Goal: Information Seeking & Learning: Check status

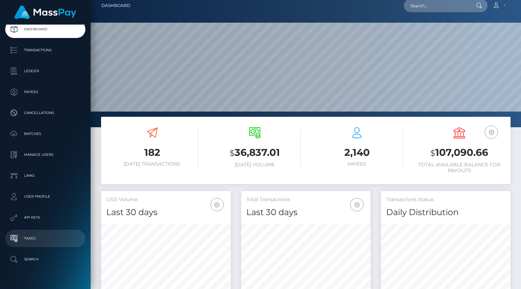
scroll to position [38, 0]
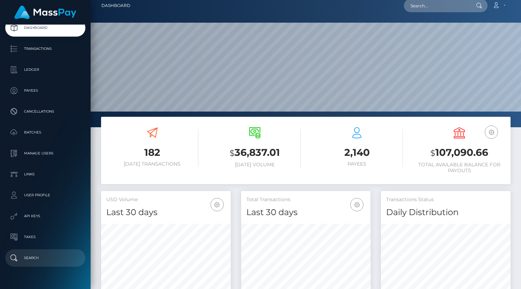
click at [40, 258] on p "Search" at bounding box center [45, 258] width 75 height 10
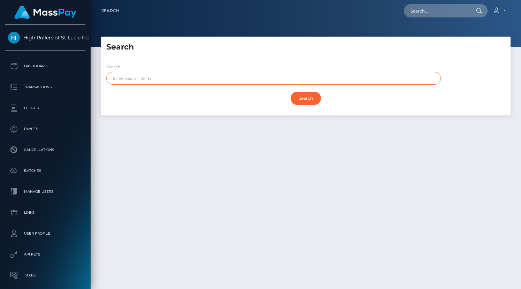
click at [166, 77] on input "text" at bounding box center [273, 78] width 335 height 13
paste input "[EMAIL_ADDRESS][DOMAIN_NAME]"
type input "[EMAIL_ADDRESS][DOMAIN_NAME]"
click at [201, 55] on div "Search Search tracymanier57@gmail.com Search Payouts - Payee Name" at bounding box center [305, 76] width 409 height 79
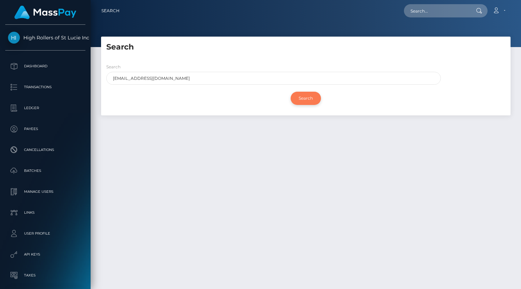
click at [305, 92] on input "Search" at bounding box center [306, 98] width 30 height 13
click at [262, 47] on h5 "Search" at bounding box center [305, 47] width 399 height 11
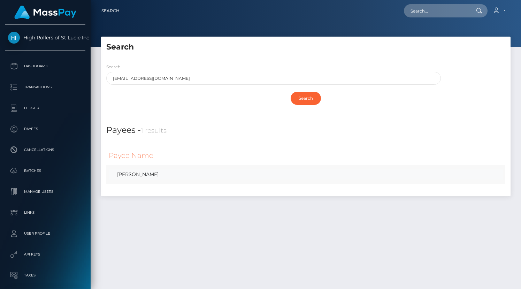
click at [156, 177] on link "TRACY LYNETTE MANIER" at bounding box center [306, 174] width 394 height 10
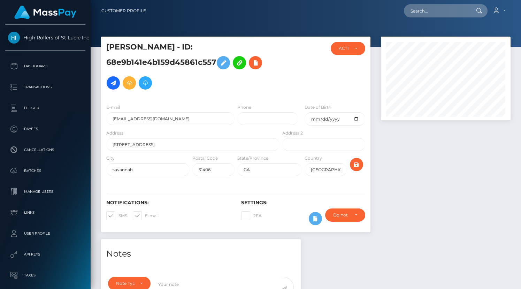
scroll to position [172, 0]
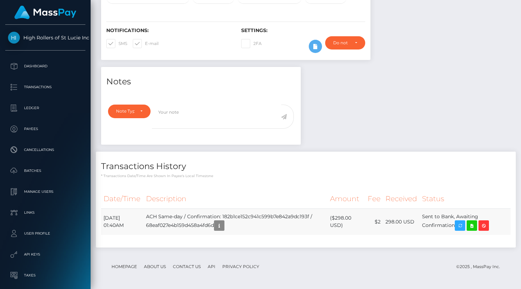
drag, startPoint x: 426, startPoint y: 215, endPoint x: 459, endPoint y: 227, distance: 35.4
click at [459, 227] on td "Sent to Bank, Awaiting Confirmation" at bounding box center [465, 221] width 91 height 26
copy td "Sent to Bank, Awaiting Confirmation"
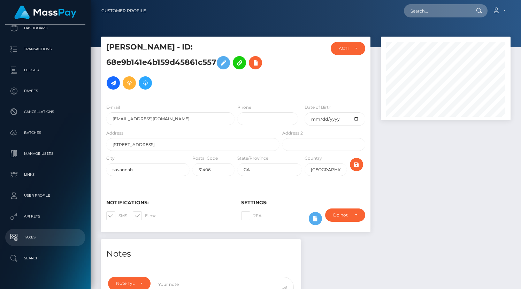
scroll to position [52, 0]
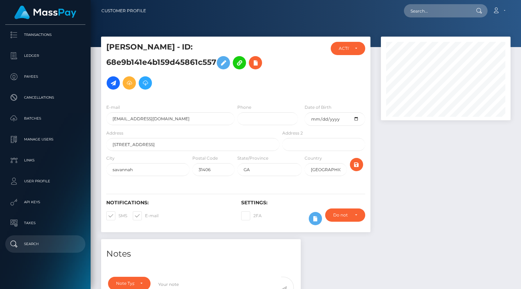
click at [40, 239] on p "Search" at bounding box center [45, 244] width 75 height 10
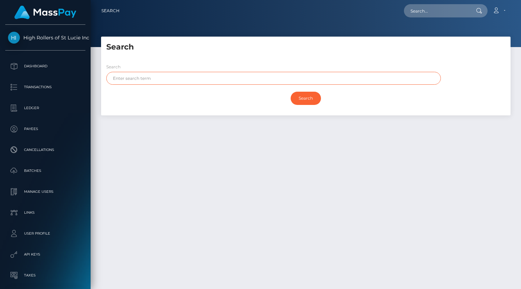
click at [171, 79] on input "text" at bounding box center [273, 78] width 335 height 13
paste input "evelyn559mtz@gmail.com"
type input "evelyn559mtz@gmail.com"
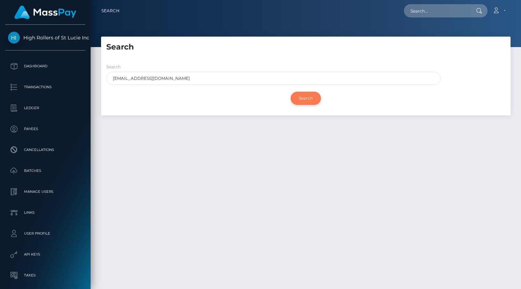
click at [314, 96] on input "Search" at bounding box center [306, 98] width 30 height 13
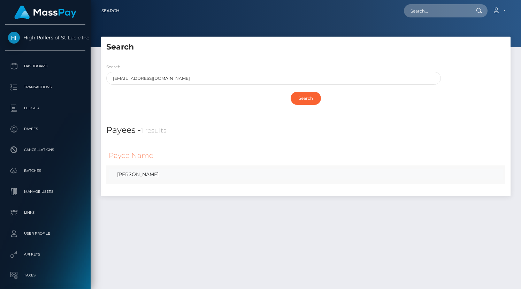
click at [145, 176] on link "EVELYN MARTINEZ" at bounding box center [306, 174] width 394 height 10
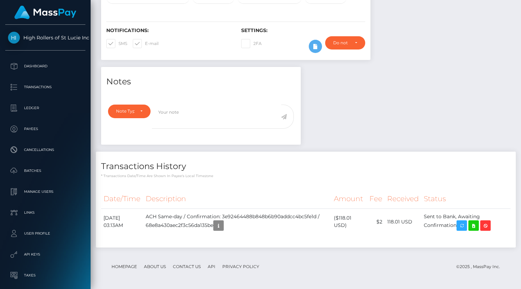
scroll to position [84, 130]
drag, startPoint x: 429, startPoint y: 214, endPoint x: 461, endPoint y: 224, distance: 33.9
click at [461, 224] on td "Sent to Bank, Awaiting Confirmation" at bounding box center [465, 221] width 89 height 26
copy td "Sent to Bank, Awaiting Confirmation"
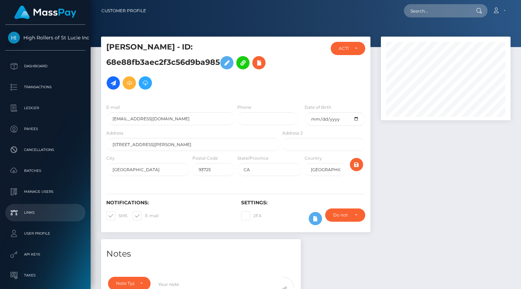
scroll to position [52, 0]
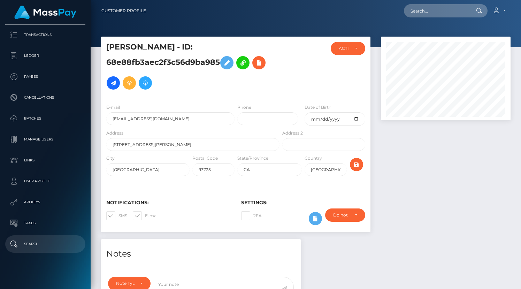
click at [38, 236] on link "Search" at bounding box center [45, 243] width 80 height 17
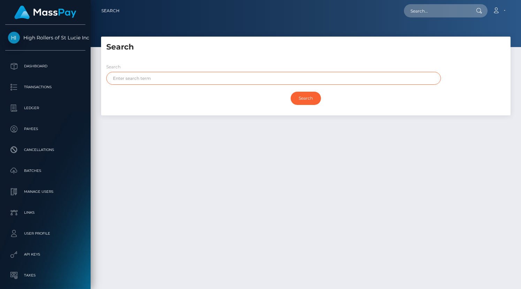
click at [157, 76] on input "text" at bounding box center [273, 78] width 335 height 13
paste input "[EMAIL_ADDRESS][DOMAIN_NAME]"
type input "[EMAIL_ADDRESS][DOMAIN_NAME]"
click at [177, 69] on div "Search lea65648@gmail.com" at bounding box center [273, 74] width 335 height 22
click at [304, 91] on div "Search" at bounding box center [305, 98] width 399 height 20
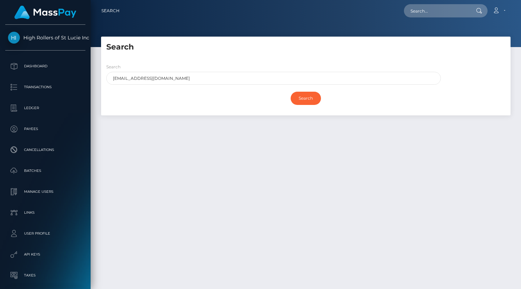
click at [304, 91] on div "Search" at bounding box center [305, 98] width 399 height 20
click at [306, 99] on input "Search" at bounding box center [306, 98] width 30 height 13
click at [233, 48] on h5 "Search" at bounding box center [305, 47] width 399 height 11
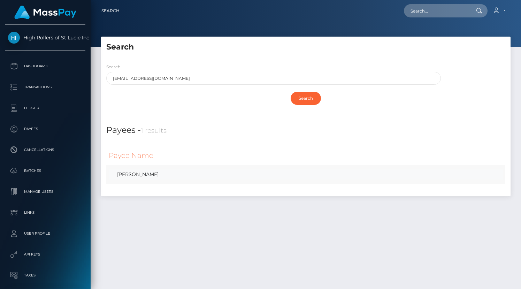
click at [165, 177] on link "Karen Moorefield" at bounding box center [306, 174] width 394 height 10
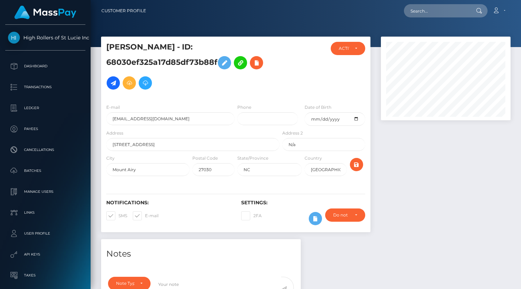
scroll to position [205, 0]
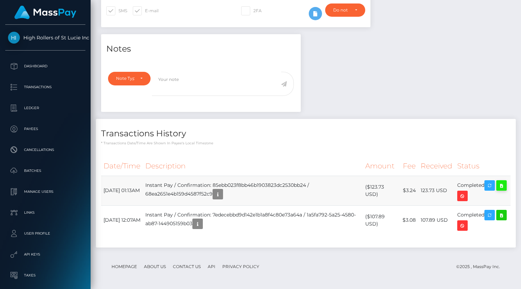
click at [497, 190] on icon at bounding box center [501, 185] width 8 height 9
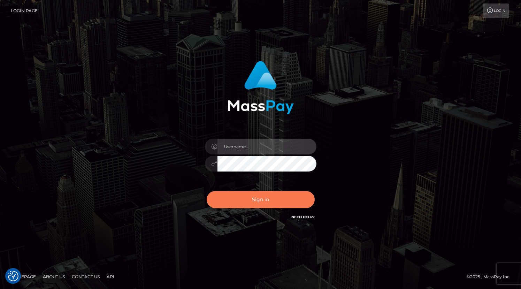
type input "grace.rush"
click at [276, 204] on button "Sign in" at bounding box center [261, 199] width 108 height 17
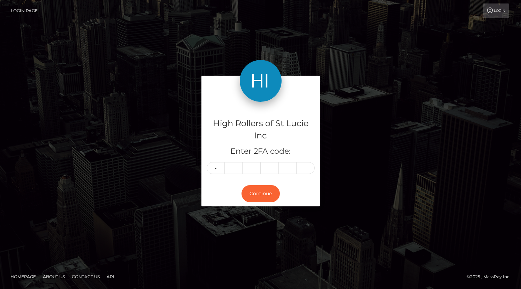
type input "8"
type input "6"
type input "7"
type input "0"
type input "5"
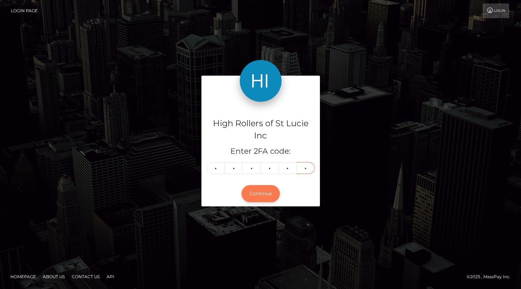
type input "6"
click at [253, 190] on button "Continue" at bounding box center [261, 193] width 38 height 17
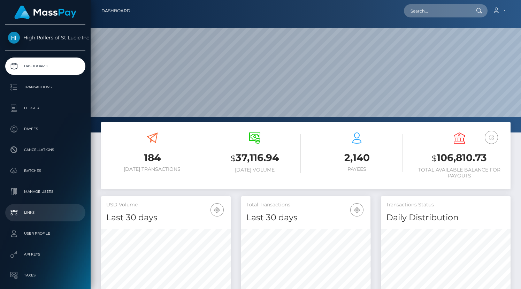
scroll to position [52, 0]
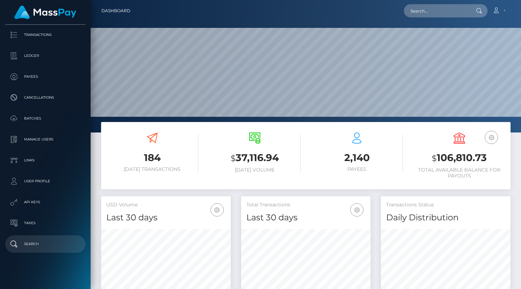
click at [41, 244] on p "Search" at bounding box center [45, 244] width 75 height 10
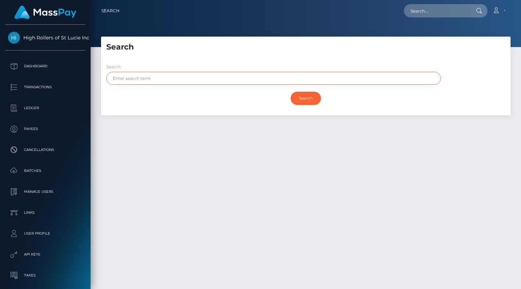
click at [150, 82] on input "text" at bounding box center [273, 78] width 335 height 13
paste input "keithrenteria9@gmail.com"
type input "keithrenteria9@gmail.com"
click at [295, 105] on div "Search" at bounding box center [305, 98] width 399 height 20
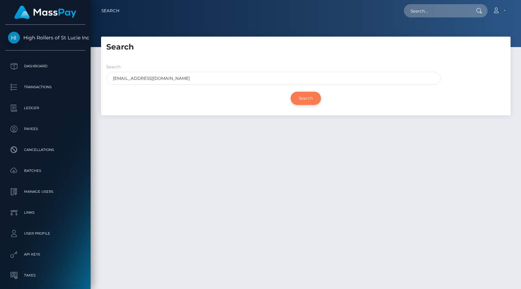
click at [297, 102] on input "Search" at bounding box center [306, 98] width 30 height 13
click at [262, 55] on div "Search Search keithrenteria9@gmail.com Search Payouts - Payee Name" at bounding box center [305, 76] width 409 height 79
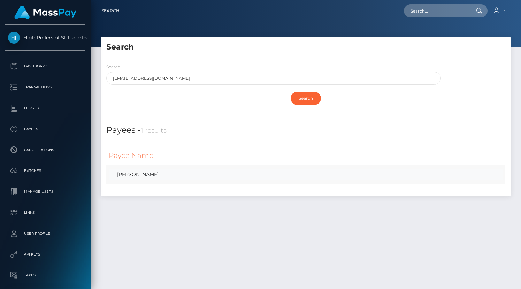
click at [134, 174] on link "Keith Renteria" at bounding box center [306, 174] width 394 height 10
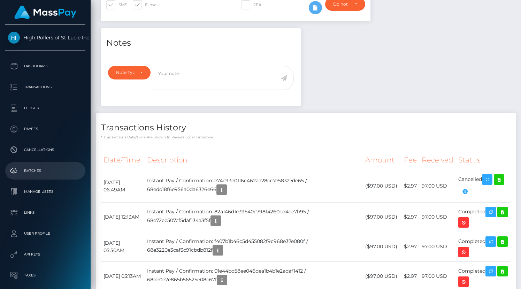
scroll to position [52, 0]
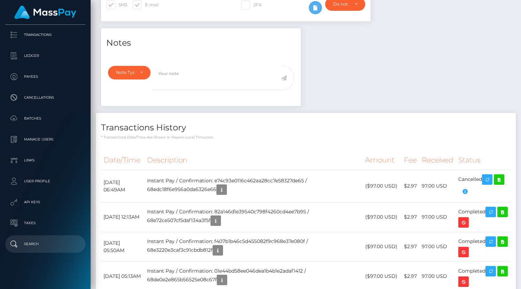
click at [35, 239] on p "Search" at bounding box center [45, 244] width 75 height 10
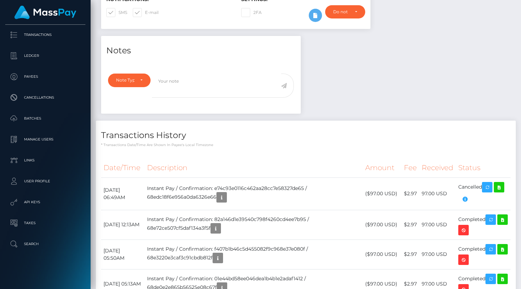
scroll to position [201, 0]
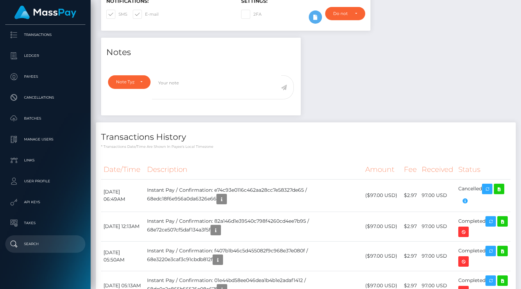
click at [39, 246] on p "Search" at bounding box center [45, 244] width 75 height 10
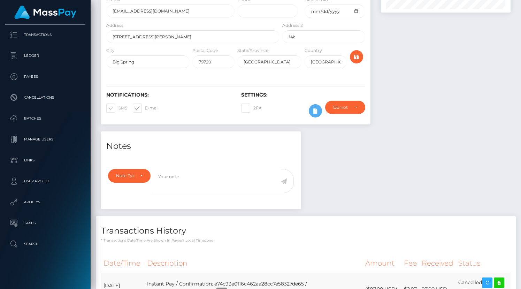
scroll to position [0, 0]
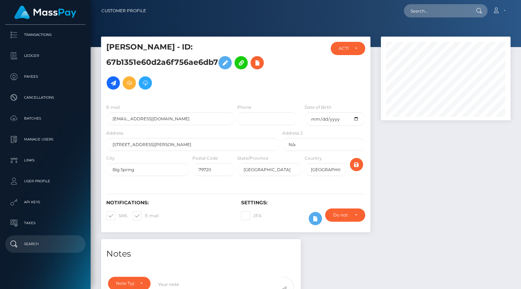
click at [51, 247] on p "Search" at bounding box center [45, 244] width 75 height 10
click at [28, 239] on p "Search" at bounding box center [45, 244] width 75 height 10
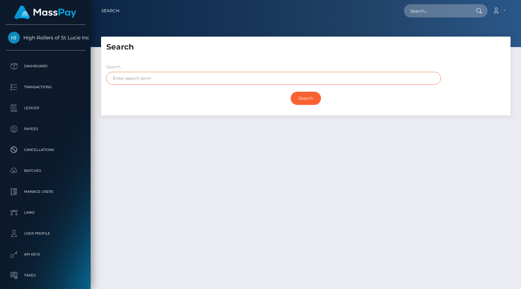
click at [253, 79] on input "text" at bounding box center [273, 78] width 335 height 13
paste input "[EMAIL_ADDRESS][DOMAIN_NAME]"
type input "[EMAIL_ADDRESS][DOMAIN_NAME]"
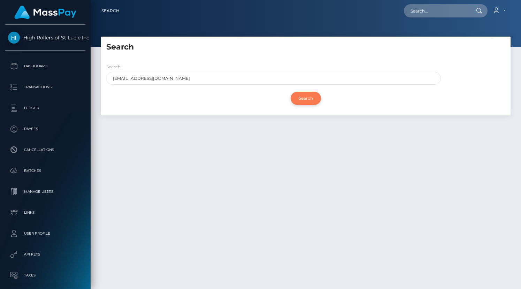
click at [307, 102] on input "Search" at bounding box center [306, 98] width 30 height 13
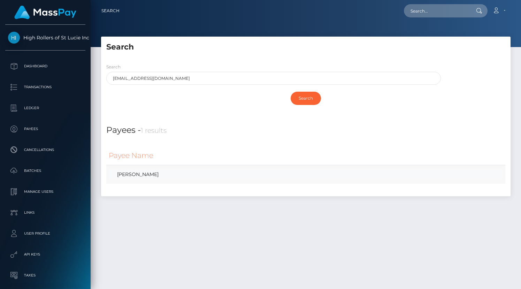
click at [131, 178] on link "[PERSON_NAME]" at bounding box center [306, 174] width 394 height 10
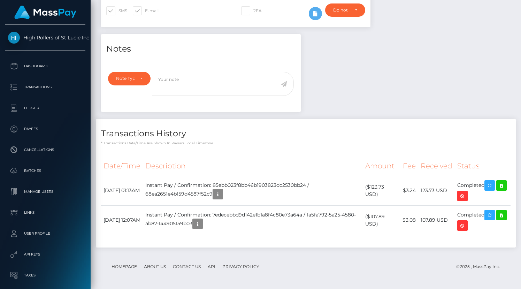
scroll to position [84, 130]
drag, startPoint x: 159, startPoint y: 185, endPoint x: 226, endPoint y: 194, distance: 67.6
click at [226, 194] on td "Instant Pay / Confirmation: 85ebb023f8bb46b1903823dc2530bb24 / 68ea2651e4b159d4…" at bounding box center [253, 191] width 220 height 30
copy td "Instant Pay / Confirmation: 85ebb023f8bb46b1903823dc2530bb24 / 68ea2651e4b159d4…"
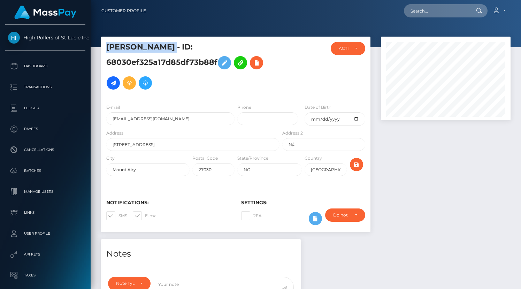
drag, startPoint x: 104, startPoint y: 43, endPoint x: 174, endPoint y: 41, distance: 70.1
click at [174, 42] on div "Karen Moorefield - ID: 68030ef325a17d85df73b88f" at bounding box center [191, 70] width 180 height 56
drag, startPoint x: 107, startPoint y: 45, endPoint x: 175, endPoint y: 43, distance: 68.3
click at [175, 44] on h5 "Karen Moorefield - ID: 68030ef325a17d85df73b88f" at bounding box center [190, 67] width 169 height 51
copy h5 "Karen Moorefield"
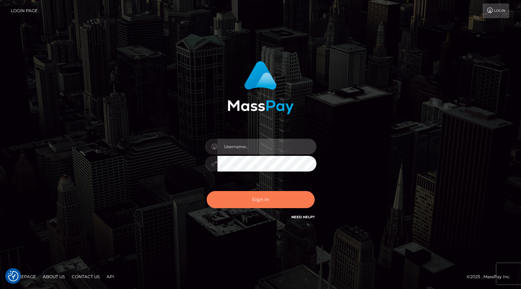
type input "grace.rush"
click at [254, 206] on button "Sign in" at bounding box center [261, 199] width 108 height 17
type input "grace.rush"
click at [262, 201] on button "Sign in" at bounding box center [261, 199] width 108 height 17
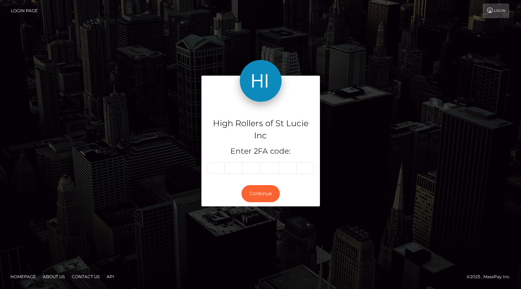
click at [216, 164] on input "text" at bounding box center [216, 168] width 18 height 12
type input "3"
type input "9"
type input "7"
type input "5"
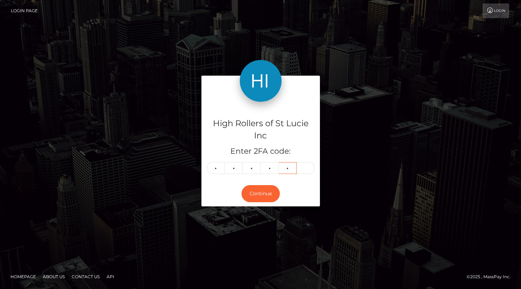
type input "8"
type input "3"
click at [251, 188] on button "Continue" at bounding box center [261, 193] width 38 height 17
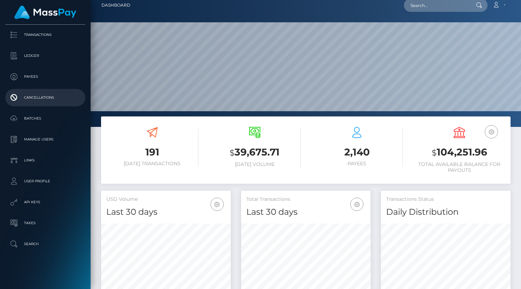
scroll to position [8, 0]
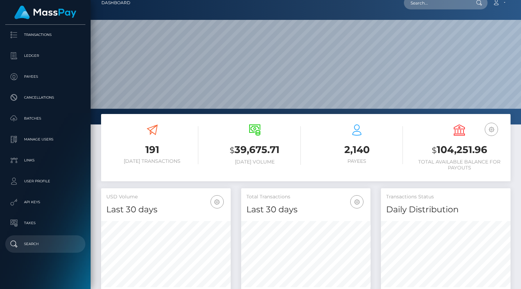
click at [44, 240] on p "Search" at bounding box center [45, 244] width 75 height 10
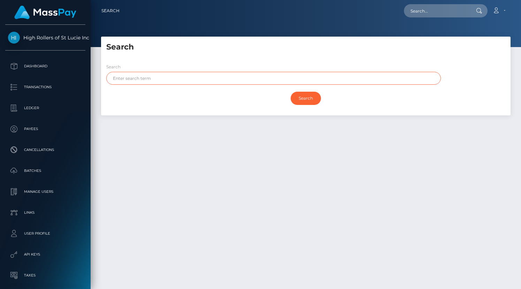
click at [163, 81] on input "text" at bounding box center [273, 78] width 335 height 13
paste input "[EMAIL_ADDRESS][DOMAIN_NAME]"
type input "[EMAIL_ADDRESS][DOMAIN_NAME]"
click at [291, 92] on input "Search" at bounding box center [306, 98] width 30 height 13
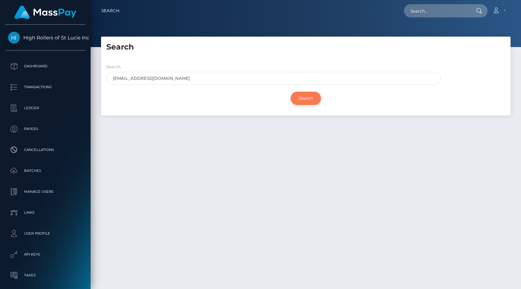
click at [312, 101] on input "Search" at bounding box center [306, 98] width 30 height 13
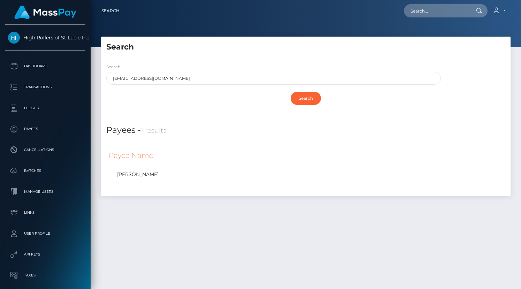
click at [293, 34] on div at bounding box center [306, 23] width 430 height 47
click at [169, 179] on link "LaiLani Welsh" at bounding box center [306, 174] width 394 height 10
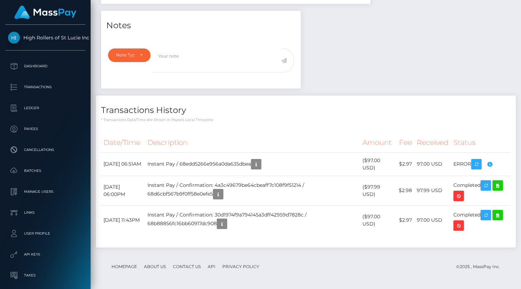
scroll to position [52, 0]
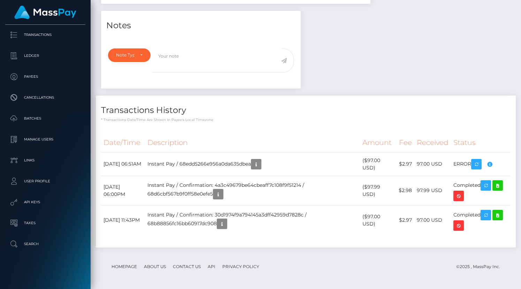
click at [451, 99] on div "Transactions History * Transactions date/time are shown in payee's local timezo…" at bounding box center [306, 108] width 420 height 27
click at [36, 243] on p "Search" at bounding box center [45, 244] width 75 height 10
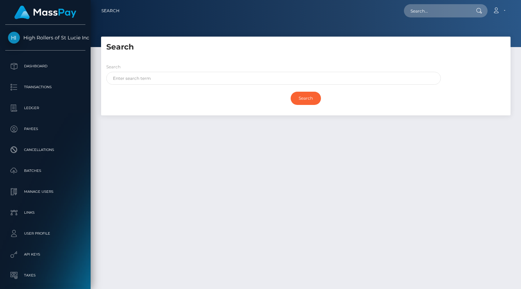
click at [182, 69] on div "Search" at bounding box center [273, 74] width 335 height 22
click at [181, 81] on input "text" at bounding box center [273, 78] width 335 height 13
paste input "[EMAIL_ADDRESS][DOMAIN_NAME]"
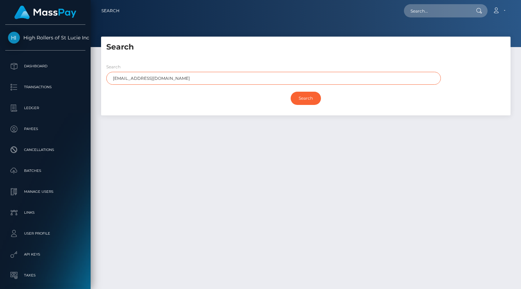
type input "[EMAIL_ADDRESS][DOMAIN_NAME]"
click at [290, 94] on div "Search" at bounding box center [305, 98] width 399 height 20
click at [302, 96] on input "Search" at bounding box center [306, 98] width 30 height 13
click at [307, 55] on div "Search Search lailanik1980@icloud.com Search Payouts - Payee Name" at bounding box center [305, 76] width 409 height 79
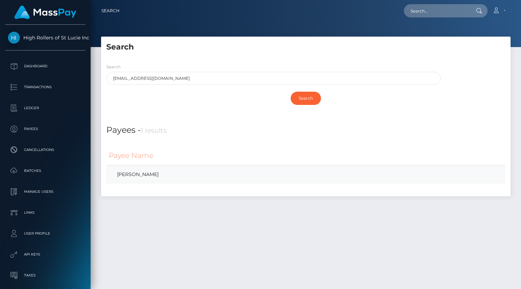
click at [143, 176] on link "LaiLani Welsh" at bounding box center [306, 174] width 394 height 10
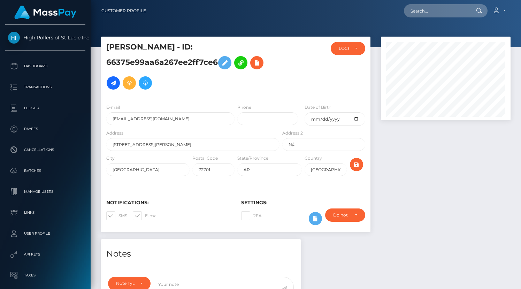
scroll to position [84, 130]
click at [279, 84] on div "[PERSON_NAME] - ID: 66375e99aa6a267ee2ff7ce6" at bounding box center [191, 70] width 180 height 56
drag, startPoint x: 107, startPoint y: 45, endPoint x: 217, endPoint y: 58, distance: 110.9
click at [217, 58] on h5 "[PERSON_NAME] - ID: 66375e99aa6a267ee2ff7ce6" at bounding box center [190, 67] width 169 height 51
copy h5 "[PERSON_NAME] - ID: 66375e99aa6a267ee2ff7ce6"
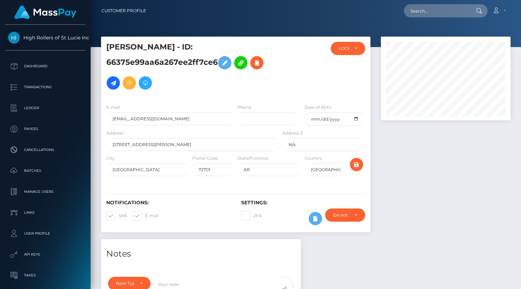
scroll to position [52, 0]
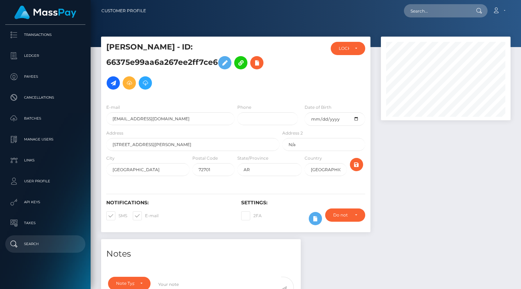
click at [48, 240] on p "Search" at bounding box center [45, 244] width 75 height 10
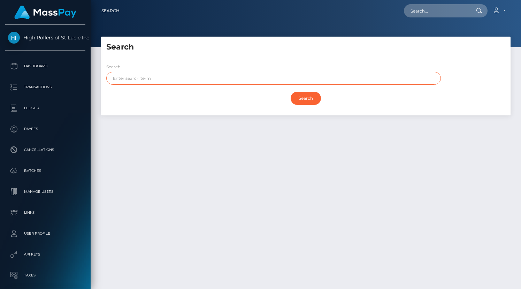
click at [154, 74] on input "text" at bounding box center [273, 78] width 335 height 13
paste input "lmatlock616@icloud.com"
click at [291, 92] on input "Search" at bounding box center [306, 98] width 30 height 13
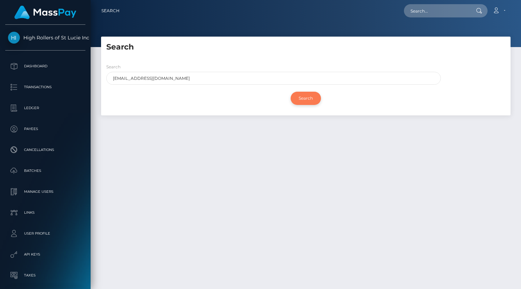
click at [297, 93] on input "Search" at bounding box center [306, 98] width 30 height 13
click at [234, 86] on div "Search lmatlock616@icloud.com" at bounding box center [271, 75] width 341 height 25
click at [234, 77] on input "lmatlock616@icloud.com" at bounding box center [273, 78] width 335 height 13
click at [307, 102] on input "Search" at bounding box center [306, 98] width 30 height 13
click at [306, 100] on input "Search" at bounding box center [306, 98] width 30 height 13
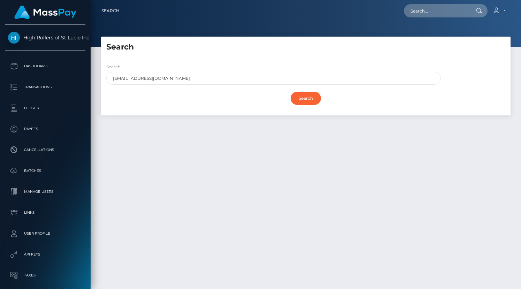
click at [267, 40] on div "Search" at bounding box center [305, 45] width 409 height 16
click at [139, 77] on input "lmatlock616@icloud.com" at bounding box center [273, 78] width 335 height 13
drag, startPoint x: 168, startPoint y: 79, endPoint x: 130, endPoint y: 78, distance: 37.3
click at [130, 78] on input "lmatlock@icloud.com" at bounding box center [273, 78] width 335 height 13
click at [291, 92] on input "Search" at bounding box center [306, 98] width 30 height 13
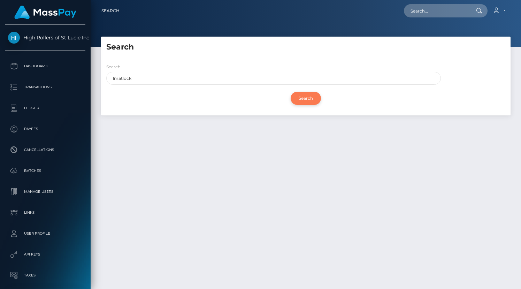
click at [299, 96] on input "Search" at bounding box center [306, 98] width 30 height 13
click at [265, 58] on div "Search lmatlock Search" at bounding box center [305, 87] width 409 height 58
click at [226, 77] on input "lmatlock" at bounding box center [273, 78] width 335 height 13
click at [300, 97] on input "Search" at bounding box center [306, 98] width 30 height 13
click at [299, 49] on h5 "Search" at bounding box center [305, 47] width 399 height 11
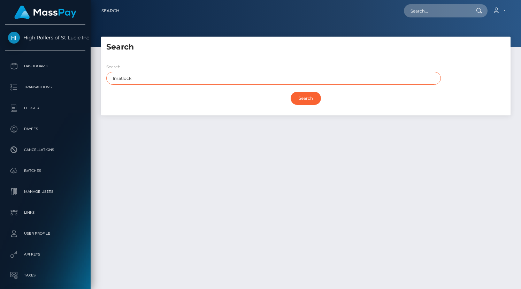
click at [155, 81] on input "lmatlock" at bounding box center [273, 78] width 335 height 13
paste input "lmatlock711@gmail.com"
type input "lmatlock711@gmail.com"
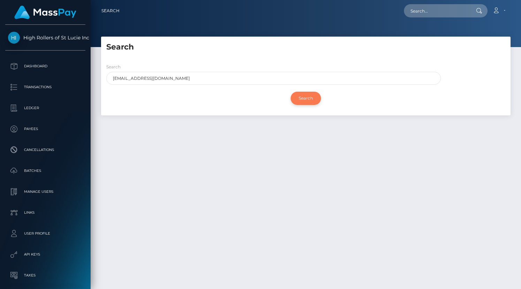
click at [309, 97] on input "Search" at bounding box center [306, 98] width 30 height 13
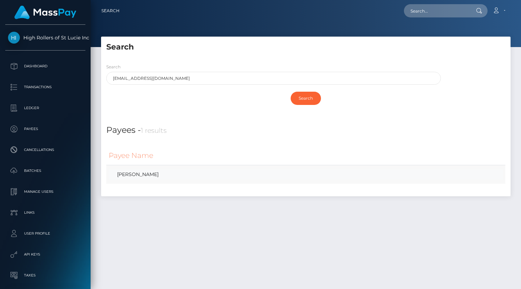
click at [170, 176] on link "Lisa Matlock" at bounding box center [306, 174] width 394 height 10
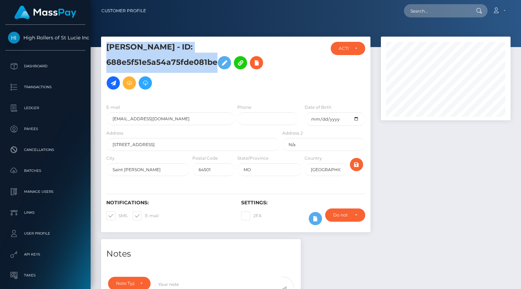
drag, startPoint x: 104, startPoint y: 44, endPoint x: 215, endPoint y: 62, distance: 112.3
click at [215, 62] on div "Lisa Matlock - ID: 688e5f51e5a54a75fde081be" at bounding box center [191, 70] width 180 height 56
copy h5 "Lisa Matlock - ID: 688e5f51e5a54a75fde081be"
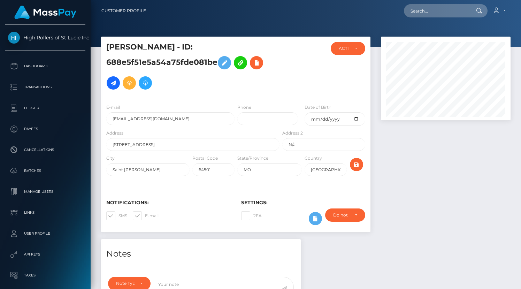
click at [199, 90] on h5 "Lisa Matlock - ID: 688e5f51e5a54a75fde081be" at bounding box center [190, 67] width 169 height 51
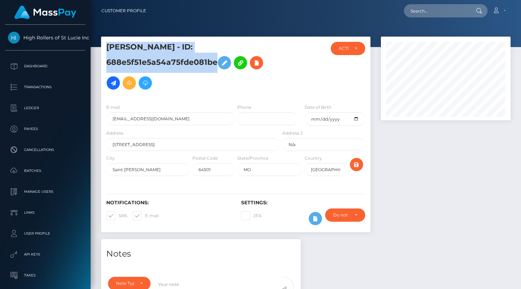
drag, startPoint x: 208, startPoint y: 61, endPoint x: 105, endPoint y: 49, distance: 103.9
click at [105, 48] on div "Lisa Matlock - ID: 688e5f51e5a54a75fde081be" at bounding box center [191, 70] width 180 height 56
copy h5 "Lisa Matlock - ID: 688e5f51e5a54a75fde081be"
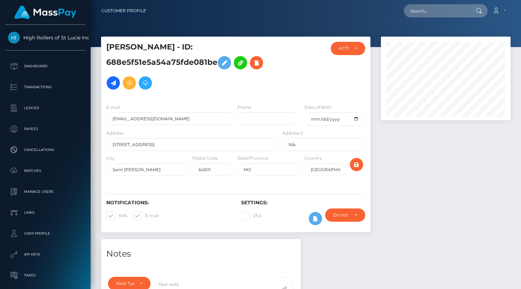
click at [201, 94] on div "Lisa Matlock - ID: 688e5f51e5a54a75fde081be" at bounding box center [191, 70] width 180 height 56
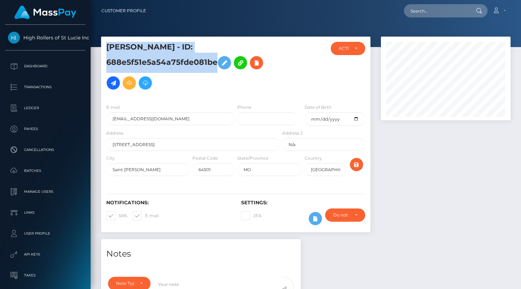
drag, startPoint x: 106, startPoint y: 43, endPoint x: 215, endPoint y: 62, distance: 111.4
click at [215, 62] on div "Lisa Matlock - ID: 688e5f51e5a54a75fde081be" at bounding box center [191, 70] width 180 height 56
copy h5 "Lisa Matlock - ID: 688e5f51e5a54a75fde081be"
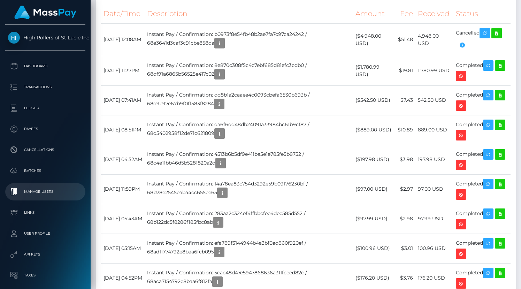
scroll to position [52, 0]
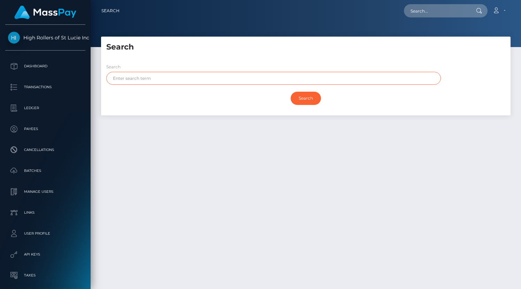
click at [178, 80] on input "text" at bounding box center [273, 78] width 335 height 13
paste input "[EMAIL_ADDRESS][DOMAIN_NAME]"
type input "talefriend79@gmail.com"
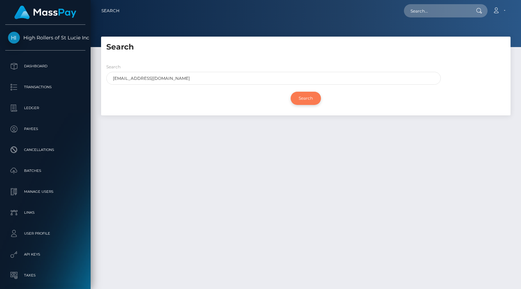
click at [311, 100] on input "Search" at bounding box center [306, 98] width 30 height 13
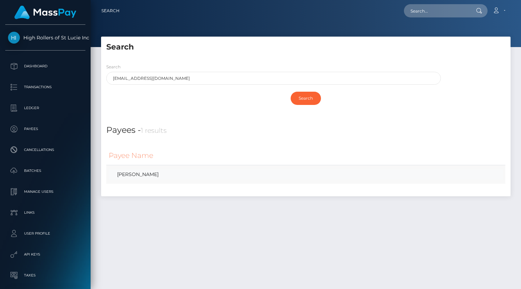
click at [152, 169] on link "RICHARD SCOTT CLEVELAND" at bounding box center [306, 174] width 394 height 10
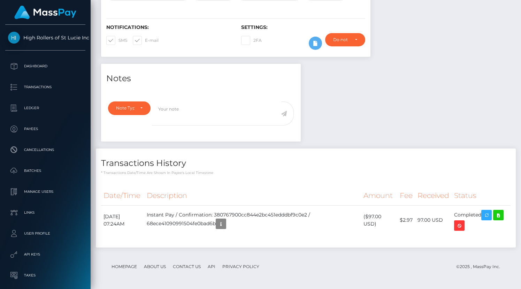
scroll to position [84, 130]
click at [500, 218] on icon at bounding box center [498, 215] width 8 height 9
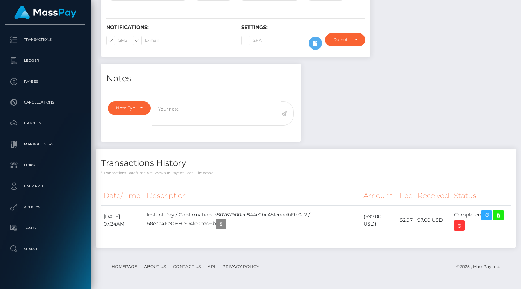
scroll to position [52, 0]
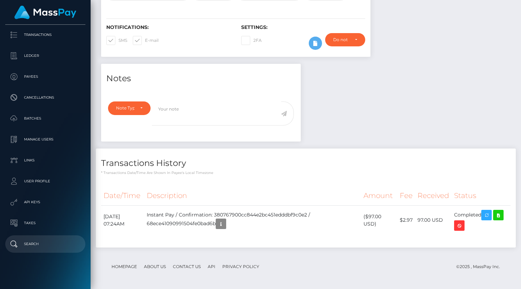
click at [22, 241] on p "Search" at bounding box center [45, 244] width 75 height 10
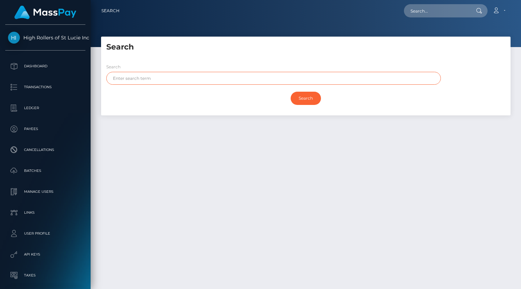
click at [188, 81] on input "text" at bounding box center [273, 78] width 335 height 13
paste input "tracymanier57@gmail.com-"
type input "[EMAIL_ADDRESS][DOMAIN_NAME]"
click at [291, 92] on input "Search" at bounding box center [306, 98] width 30 height 13
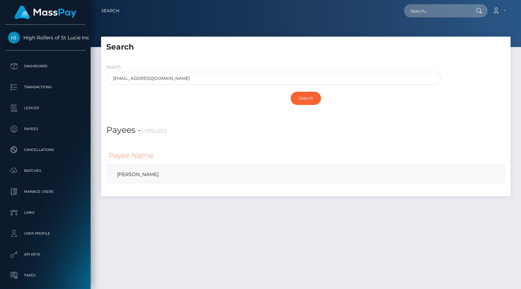
click at [155, 172] on link "TRACY LYNETTE MANIER" at bounding box center [306, 174] width 394 height 10
click at [228, 109] on div "Search" at bounding box center [305, 100] width 409 height 24
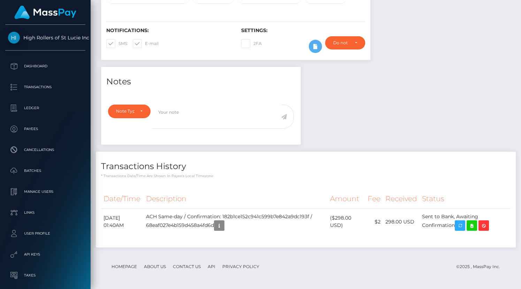
scroll to position [84, 130]
drag, startPoint x: 460, startPoint y: 223, endPoint x: 431, endPoint y: 216, distance: 30.1
click at [431, 216] on td "Sent to Bank, Awaiting Confirmation" at bounding box center [465, 221] width 91 height 26
drag, startPoint x: 426, startPoint y: 214, endPoint x: 458, endPoint y: 228, distance: 35.1
click at [458, 228] on td "Sent to Bank, Awaiting Confirmation" at bounding box center [465, 221] width 91 height 26
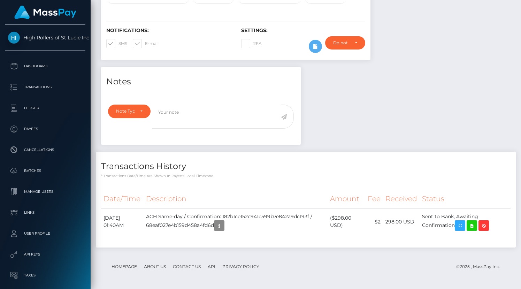
copy td "Sent to Bank, Awaiting Confirmation"
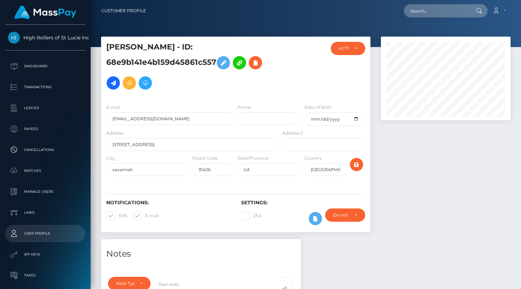
scroll to position [52, 0]
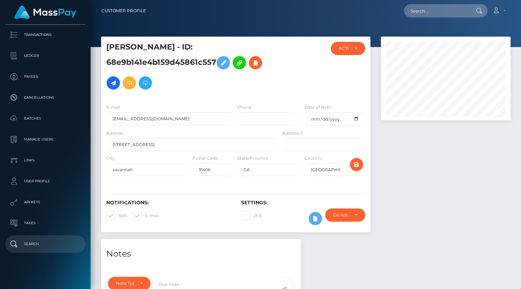
click at [52, 241] on p "Search" at bounding box center [45, 244] width 75 height 10
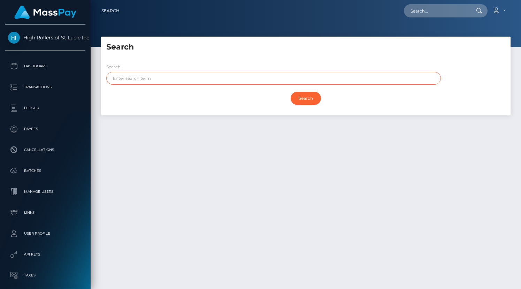
click at [169, 76] on input "text" at bounding box center [273, 78] width 335 height 13
paste input "[EMAIL_ADDRESS][DOMAIN_NAME]"
type input "[EMAIL_ADDRESS][DOMAIN_NAME]"
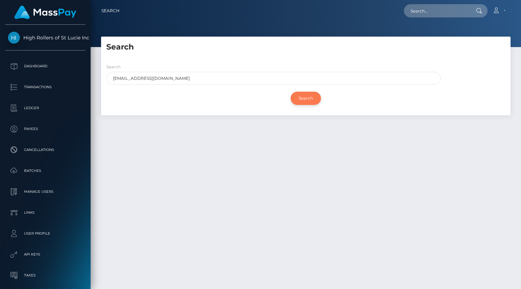
click at [312, 102] on input "Search" at bounding box center [306, 98] width 30 height 13
click at [294, 45] on h5 "Search" at bounding box center [305, 47] width 399 height 11
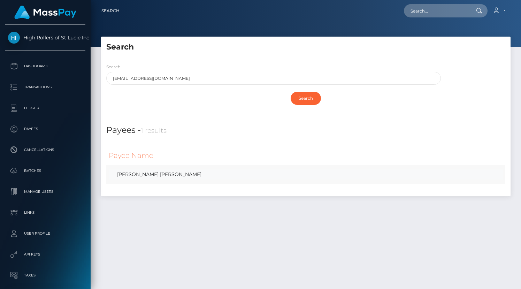
click at [128, 173] on link "SARAH ELIZABETH AULRIDGE" at bounding box center [306, 174] width 394 height 10
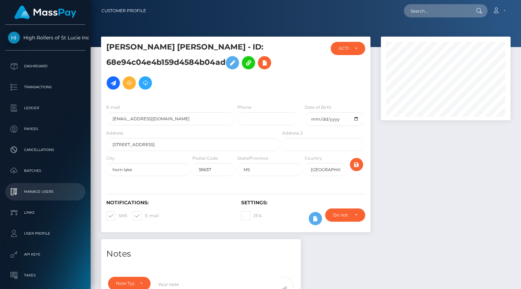
scroll to position [52, 0]
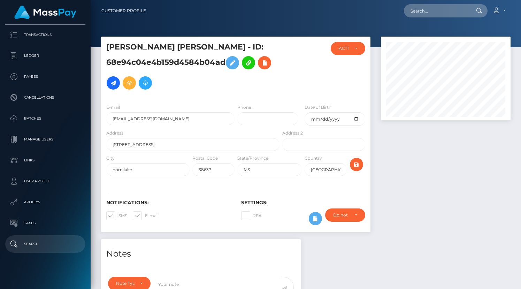
click at [38, 246] on p "Search" at bounding box center [45, 244] width 75 height 10
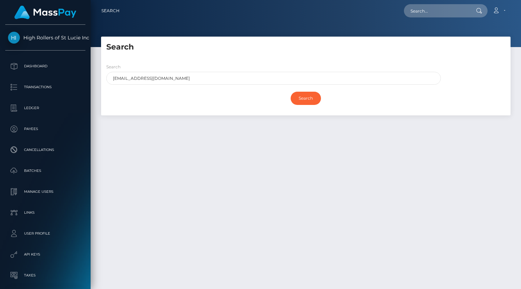
type input "[EMAIL_ADDRESS][DOMAIN_NAME]"
click at [291, 92] on input "Search" at bounding box center [306, 98] width 30 height 13
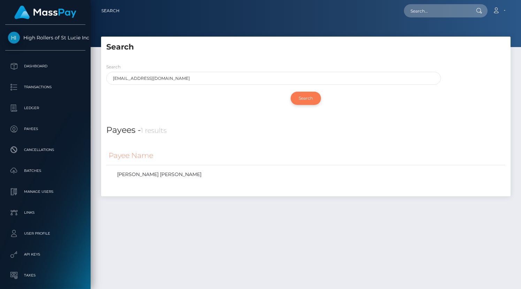
click at [309, 99] on input "Search" at bounding box center [306, 98] width 30 height 13
click at [181, 174] on link "SARAH ELIZABETH AULRIDGE" at bounding box center [306, 174] width 394 height 10
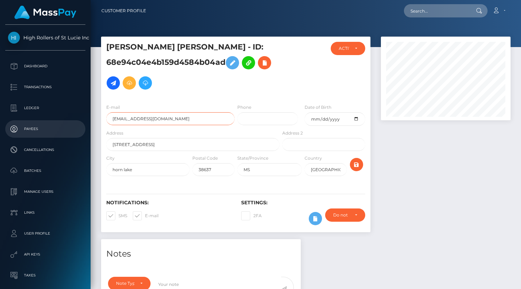
drag, startPoint x: 163, startPoint y: 120, endPoint x: 85, endPoint y: 121, distance: 78.8
click at [84, 120] on div "High Rollers of St Lucie Inc Dashboard Transactions Ledger Payees" at bounding box center [260, 144] width 521 height 289
